Goal: Navigation & Orientation: Go to known website

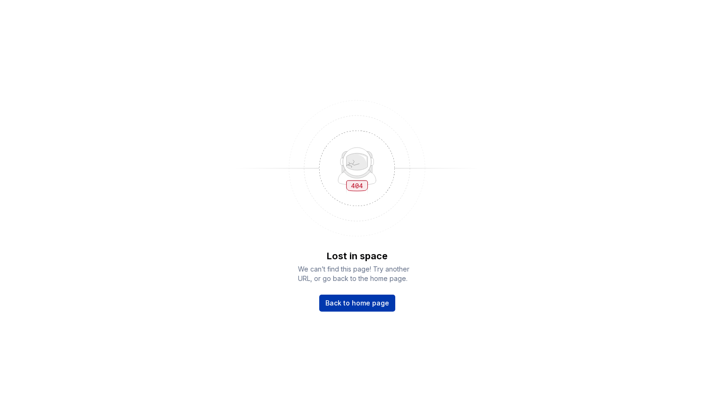
click at [360, 306] on span "Back to home page" at bounding box center [357, 303] width 64 height 9
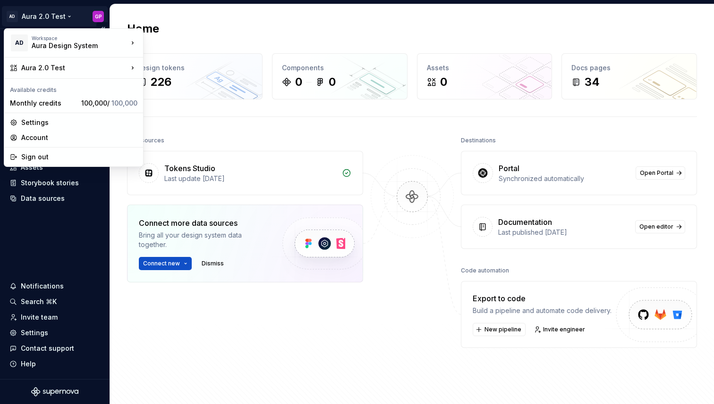
click at [33, 11] on html "AD Aura 2.0 Test GP Home Documentation Analytics Code automation Dataset [PERSO…" at bounding box center [357, 202] width 714 height 404
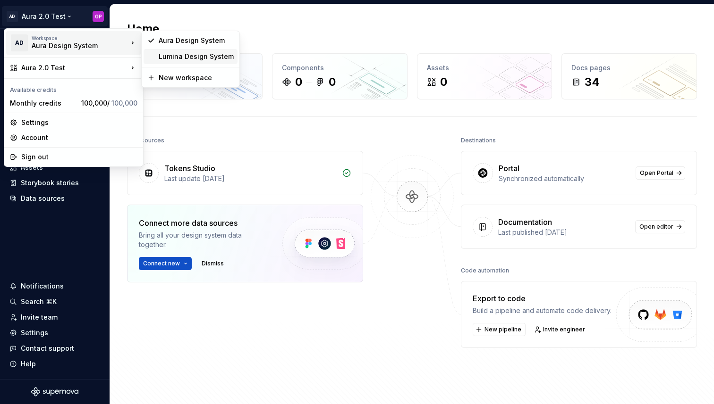
click at [186, 57] on div "Lumina Design System" at bounding box center [196, 56] width 75 height 9
